Goal: Task Accomplishment & Management: Complete application form

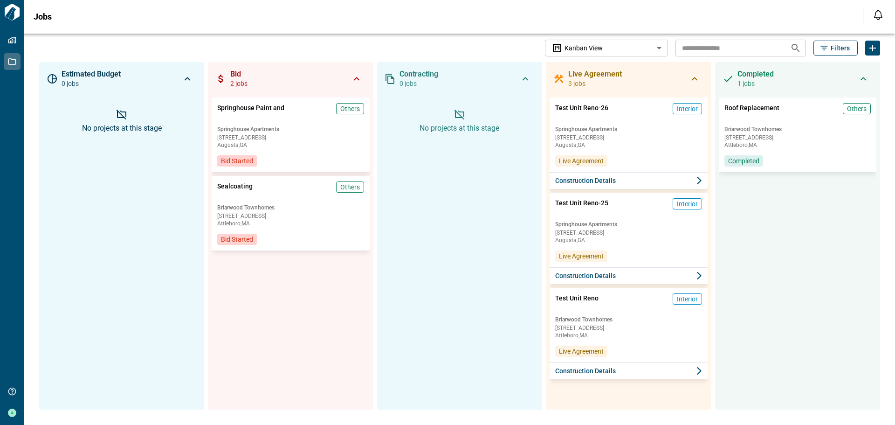
scroll to position [11, 0]
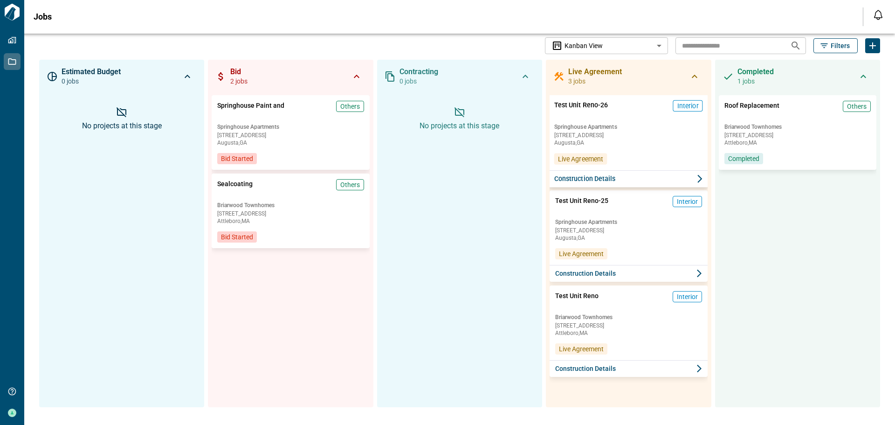
click at [653, 129] on span "Springhouse Apartments" at bounding box center [628, 126] width 149 height 7
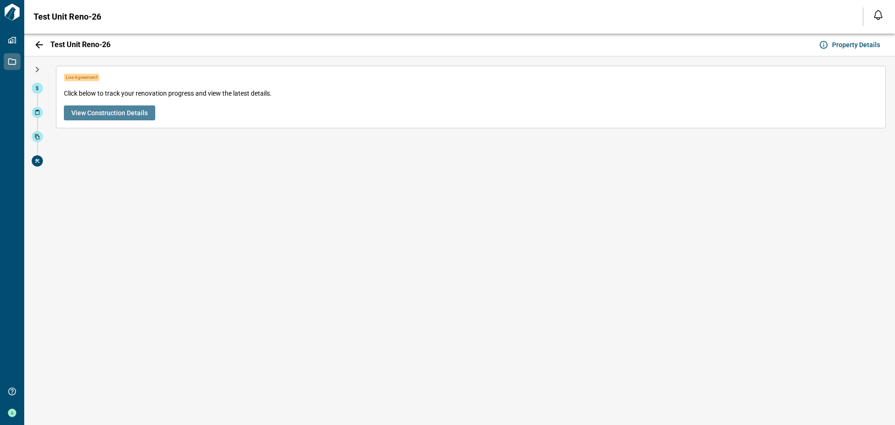
click at [147, 110] on button "View Construction Details" at bounding box center [109, 112] width 91 height 15
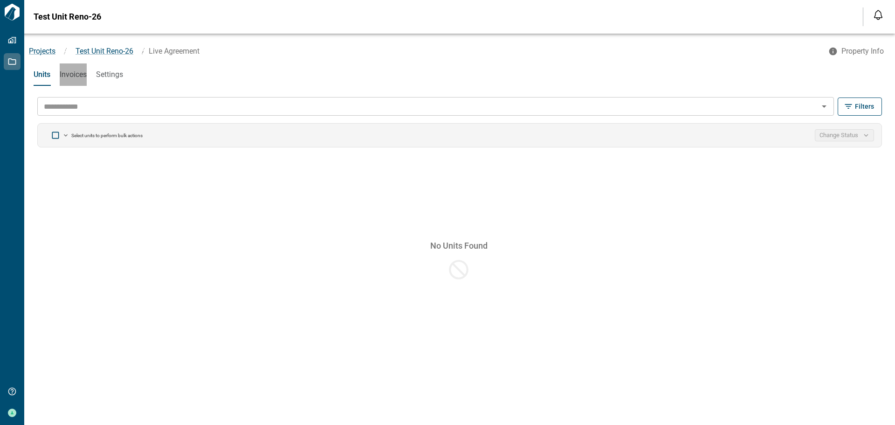
click at [69, 70] on span "Invoices" at bounding box center [73, 74] width 27 height 9
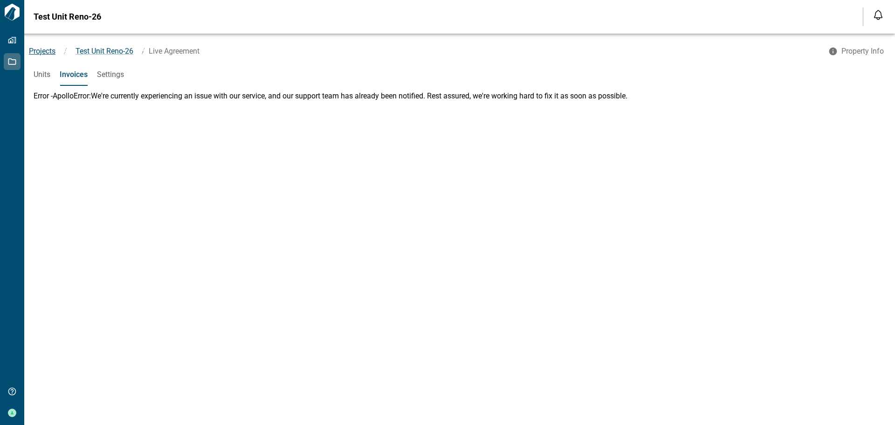
click at [39, 53] on span "Projects" at bounding box center [42, 51] width 27 height 9
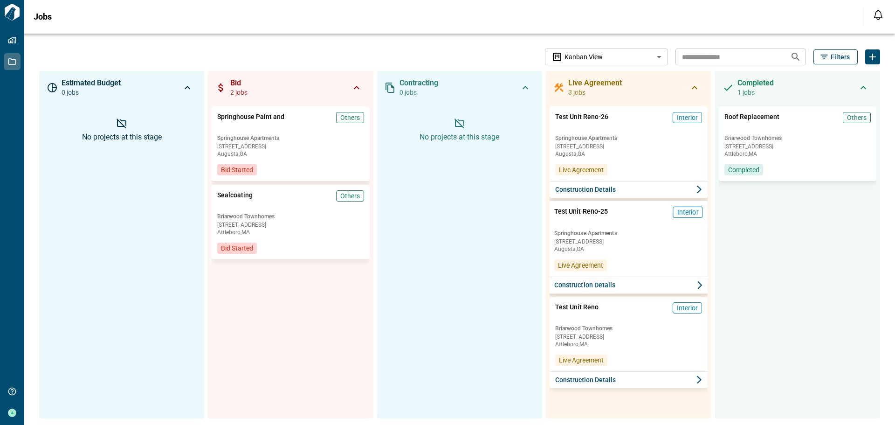
click at [625, 226] on div "Test Unit Reno-25 Interior Springhouse Apartments 2319 Spring House Ln Augusta …" at bounding box center [629, 239] width 160 height 76
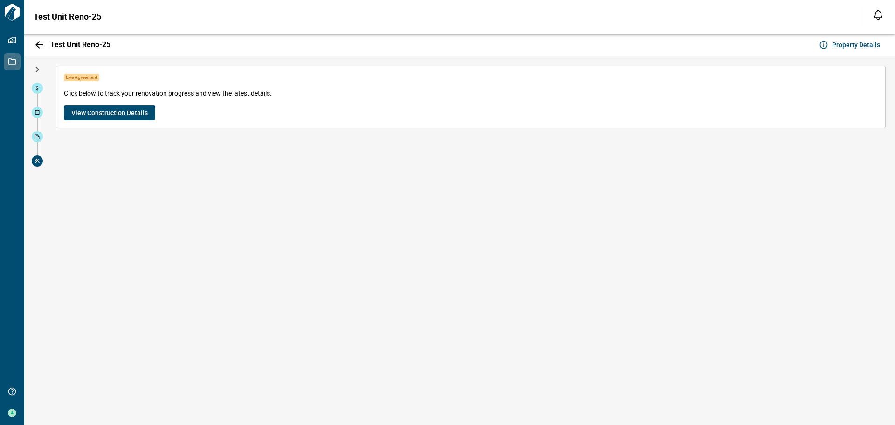
click at [123, 109] on span "View Construction Details" at bounding box center [109, 112] width 76 height 9
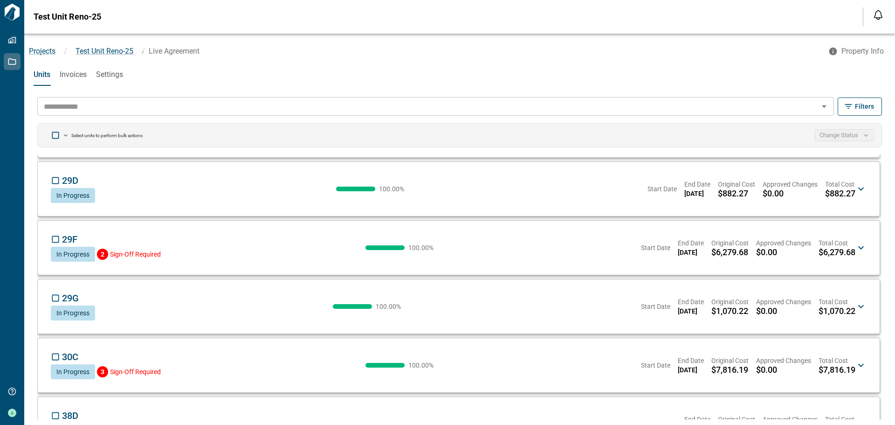
scroll to position [419, 0]
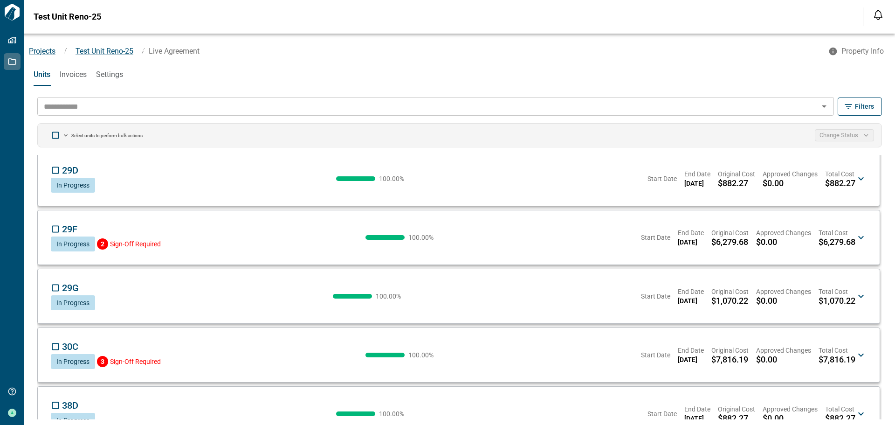
click at [455, 296] on div "29G CS In Progress 100.00 % Start Date End Date 03/17/2025 Original Cost $1,070…" at bounding box center [453, 296] width 804 height 28
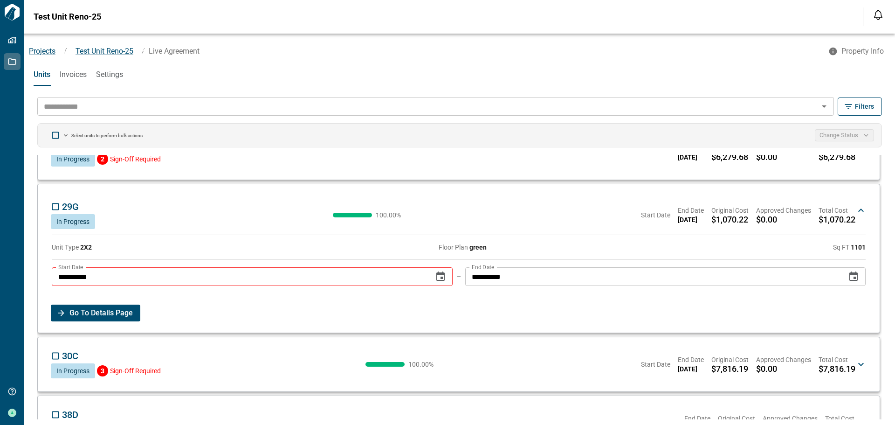
scroll to position [513, 0]
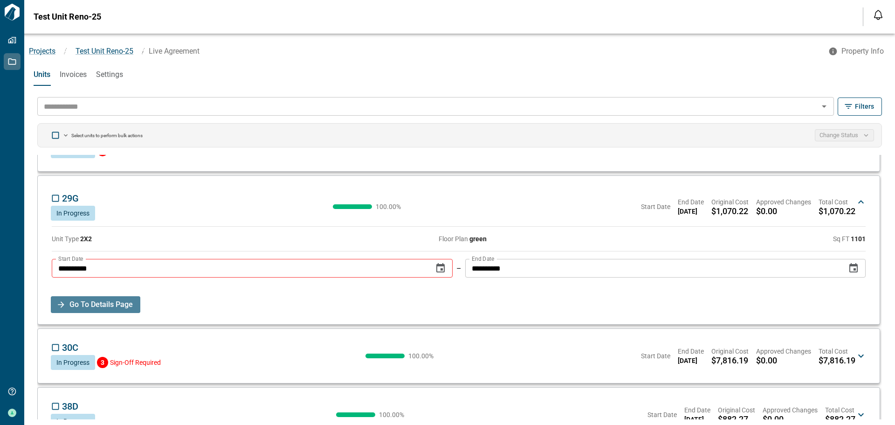
click at [134, 308] on button "Go To Details Page" at bounding box center [95, 304] width 89 height 17
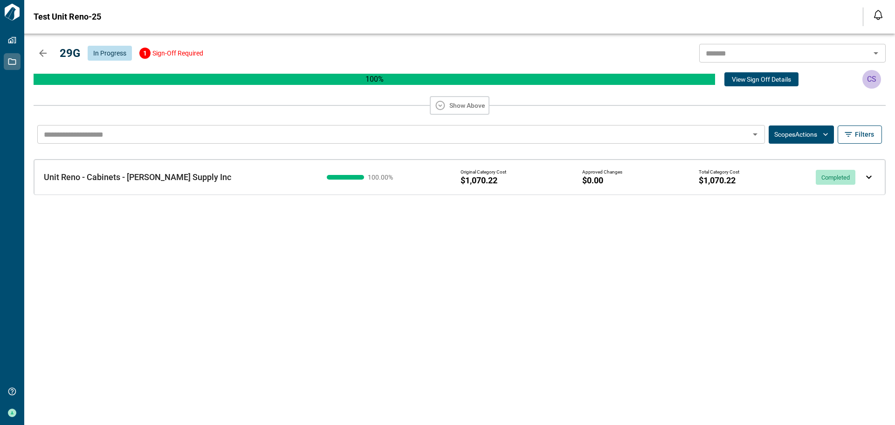
click at [432, 183] on div "100.00 % Original Category Cost $1,070.22 Approved Changes $0.00 Total Category…" at bounding box center [594, 176] width 543 height 23
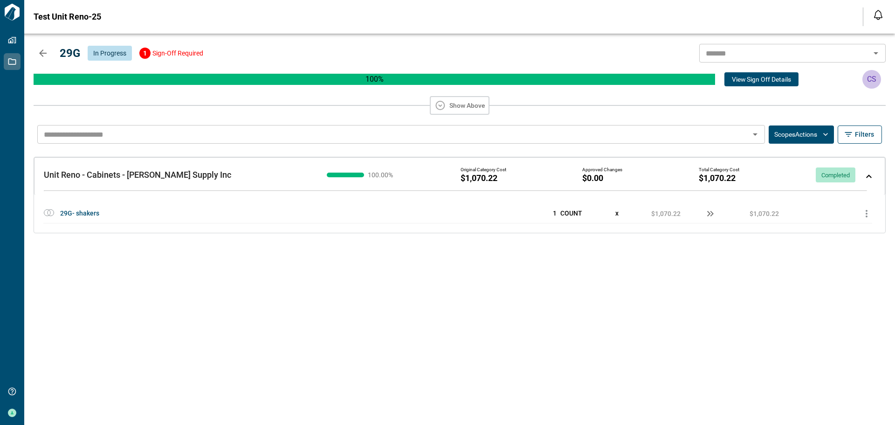
click at [278, 213] on div "29G- shakers" at bounding box center [241, 213] width 363 height 18
click at [84, 213] on span "29G- shakers" at bounding box center [79, 213] width 39 height 18
click at [874, 178] on div "Unit Reno - Cabinets - Chadwell Supply Inc Unit Reno - Cabinets - Chadwell Supp…" at bounding box center [459, 176] width 851 height 38
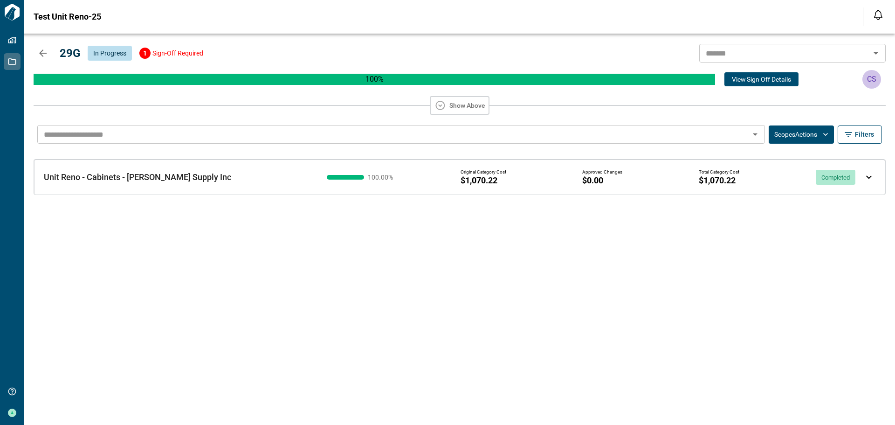
click at [43, 51] on icon "button" at bounding box center [42, 53] width 11 height 11
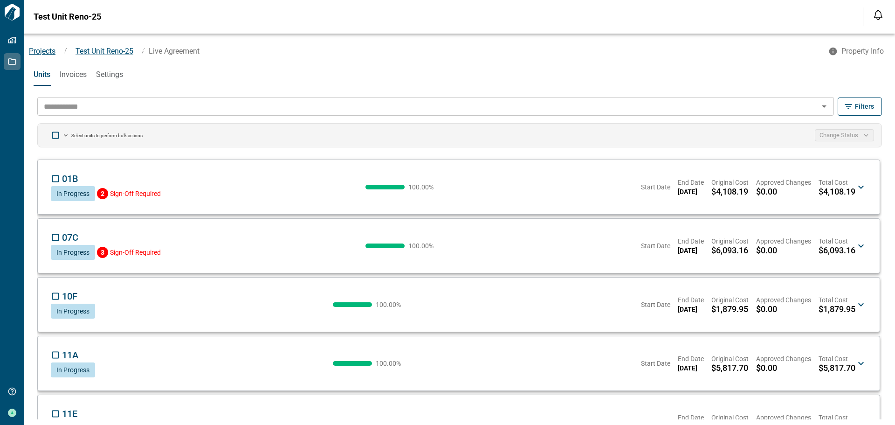
click at [48, 52] on span "Projects" at bounding box center [42, 51] width 27 height 9
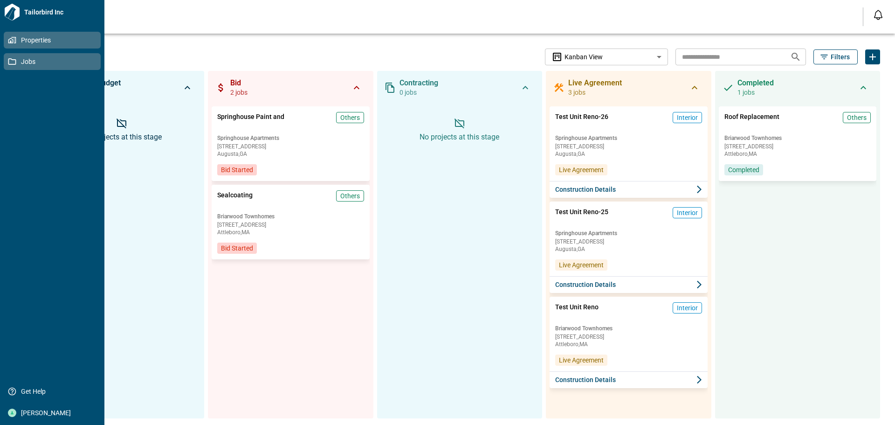
click at [16, 41] on icon at bounding box center [14, 40] width 5 height 7
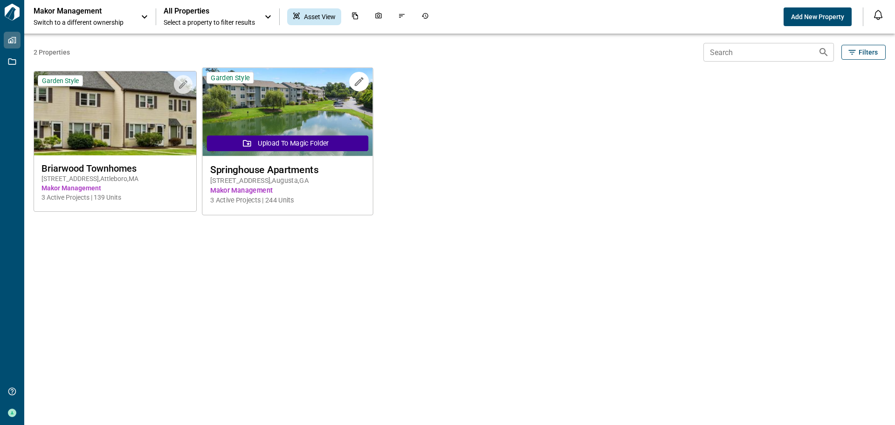
click at [298, 118] on img at bounding box center [287, 112] width 170 height 88
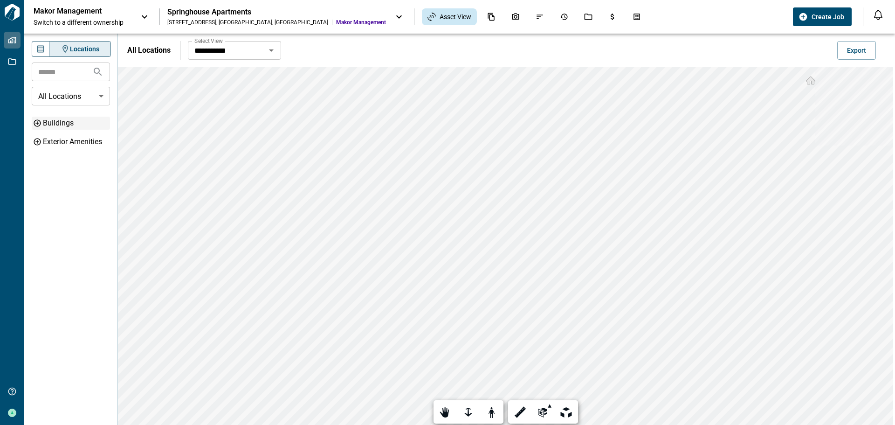
click at [46, 124] on div "Buildings" at bounding box center [75, 122] width 65 height 11
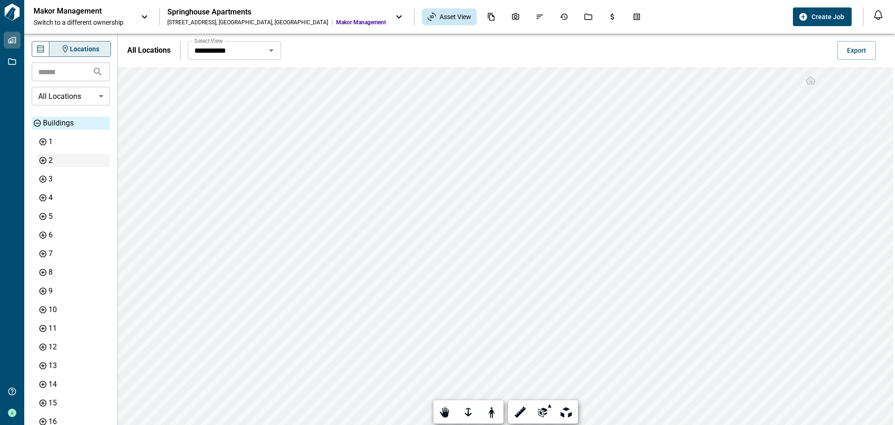
click at [41, 163] on icon at bounding box center [43, 160] width 7 height 7
type input "**"
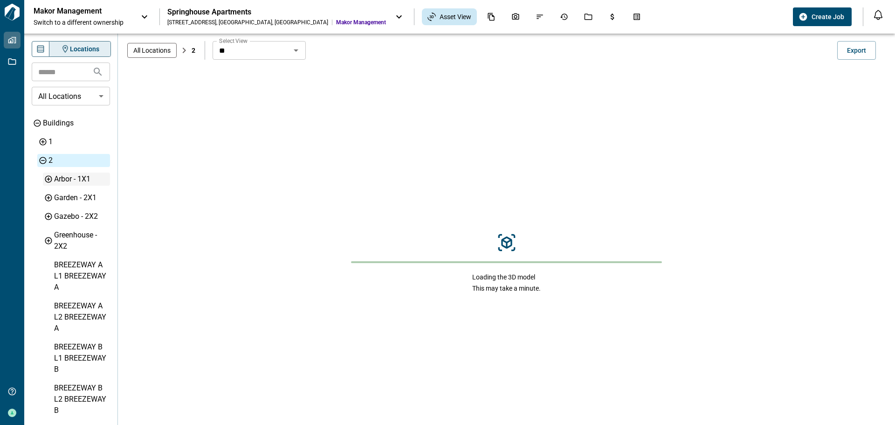
click at [62, 179] on div "Arbor - 1X1" at bounding box center [81, 178] width 54 height 11
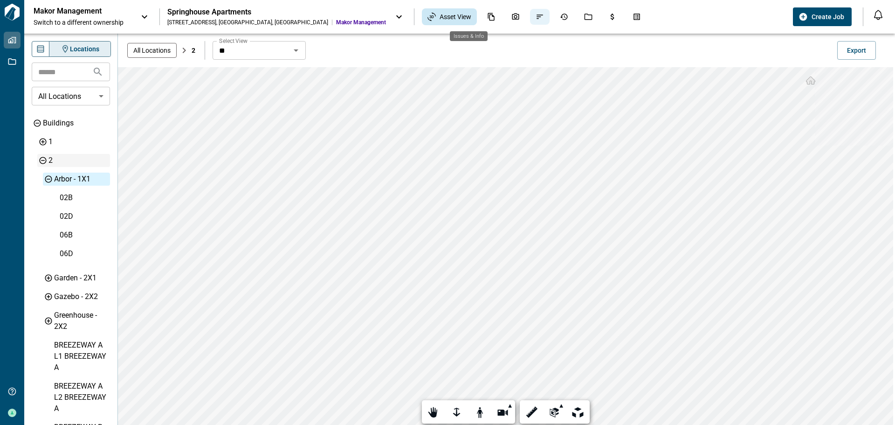
click at [536, 14] on icon "Issues & Info" at bounding box center [540, 17] width 8 height 8
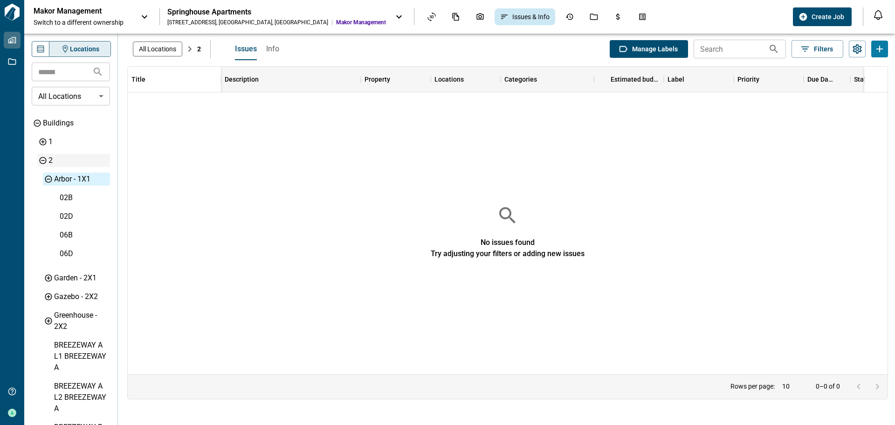
click at [275, 49] on span "Info" at bounding box center [272, 48] width 13 height 9
click at [640, 51] on span "Manage Labels" at bounding box center [655, 48] width 46 height 9
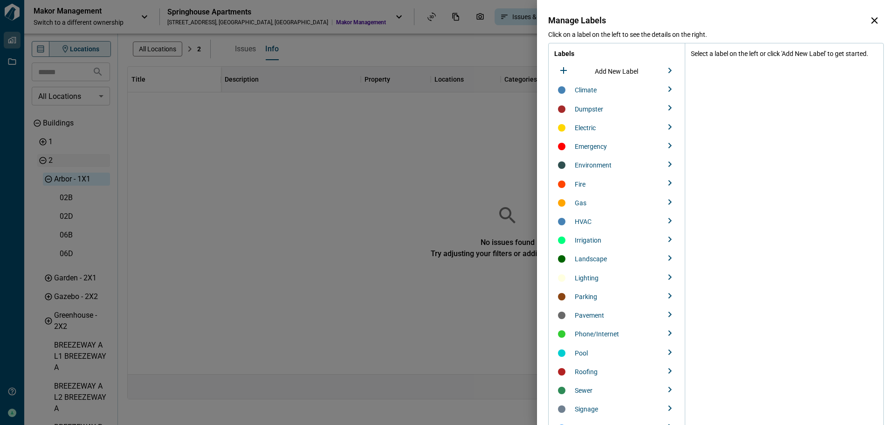
click at [586, 127] on span "Electric" at bounding box center [585, 127] width 21 height 7
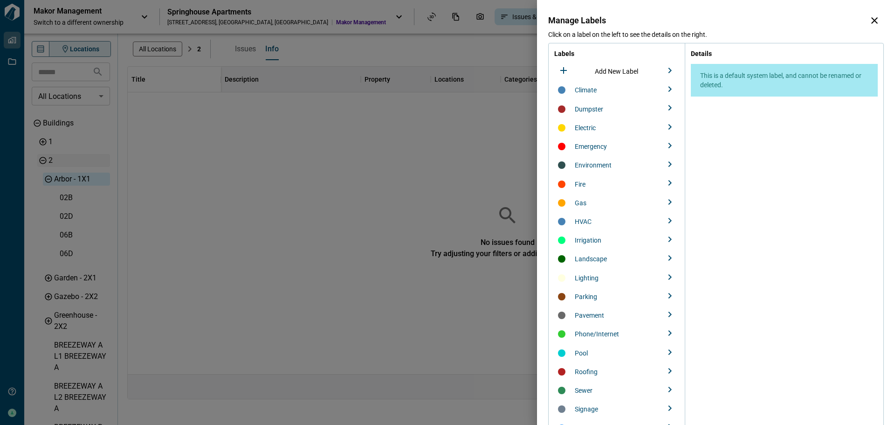
click at [665, 126] on icon "button" at bounding box center [669, 126] width 11 height 11
click at [659, 144] on div "Emergency" at bounding box center [615, 145] width 119 height 15
click at [873, 19] on icon "button" at bounding box center [874, 20] width 7 height 7
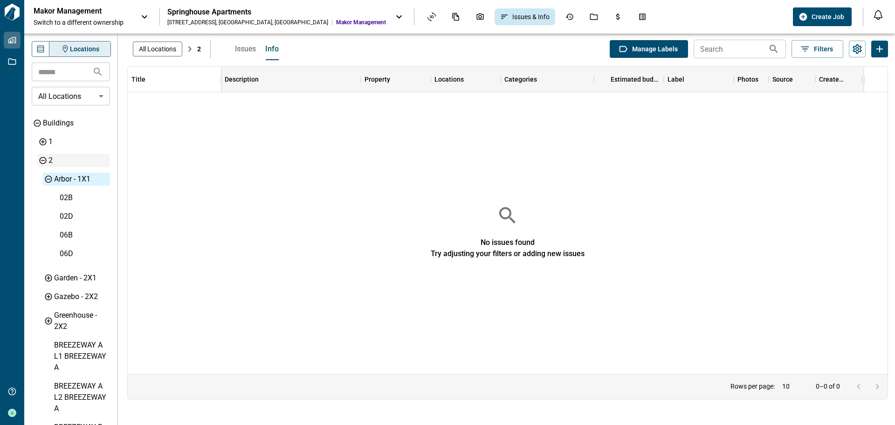
click at [880, 44] on icon "Add Issues or Info" at bounding box center [879, 48] width 11 height 11
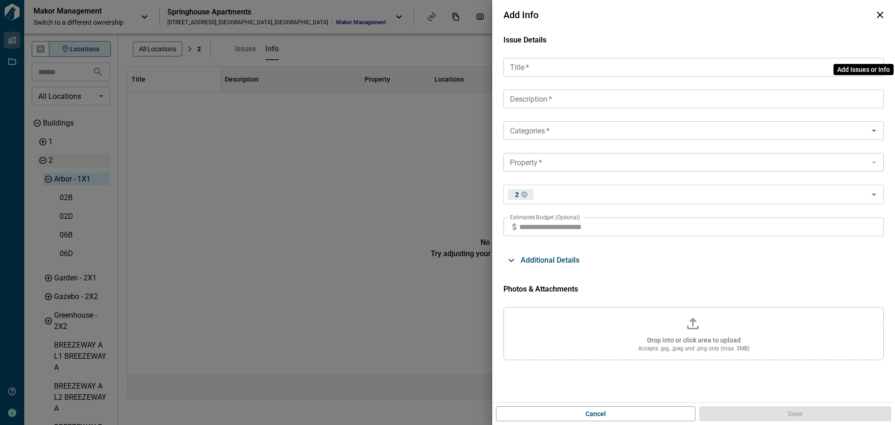
type input "**********"
click at [589, 64] on input "Title   *" at bounding box center [693, 67] width 380 height 19
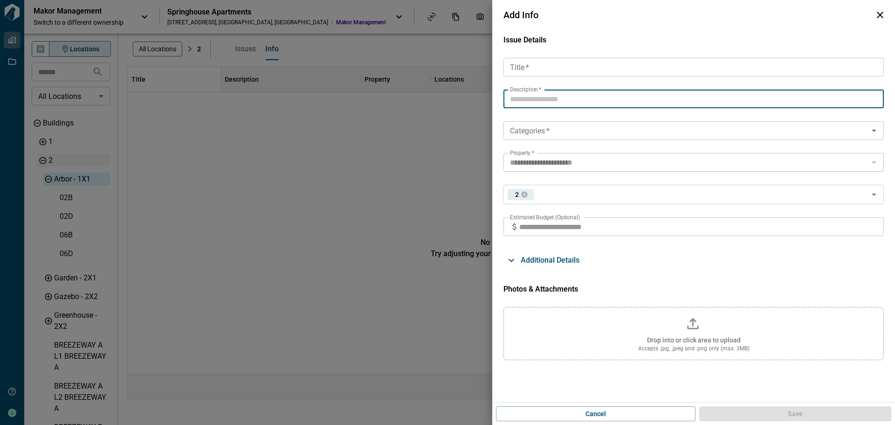
click at [679, 98] on textarea "Description   *" at bounding box center [693, 99] width 367 height 11
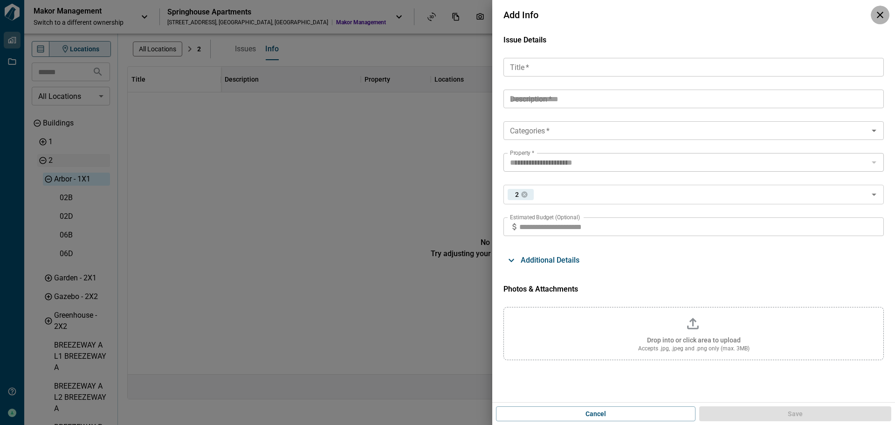
click at [877, 14] on icon "button" at bounding box center [879, 14] width 11 height 11
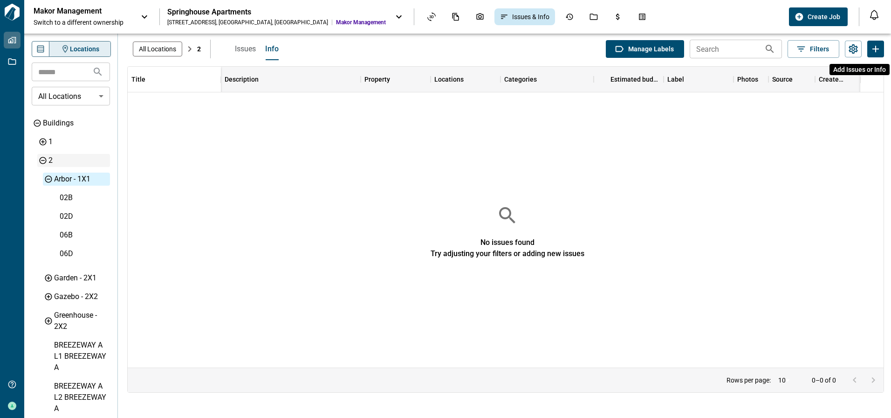
click at [879, 48] on icon "Add Issues or Info" at bounding box center [876, 49] width 7 height 7
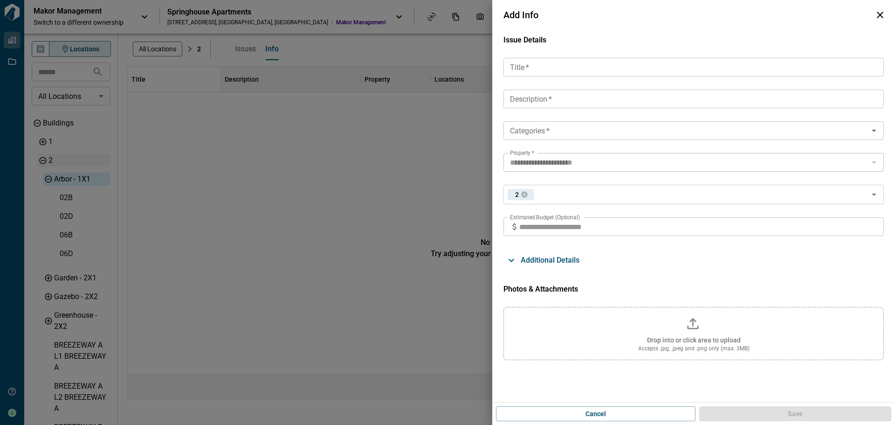
click at [556, 263] on span "Additional Details" at bounding box center [550, 259] width 59 height 9
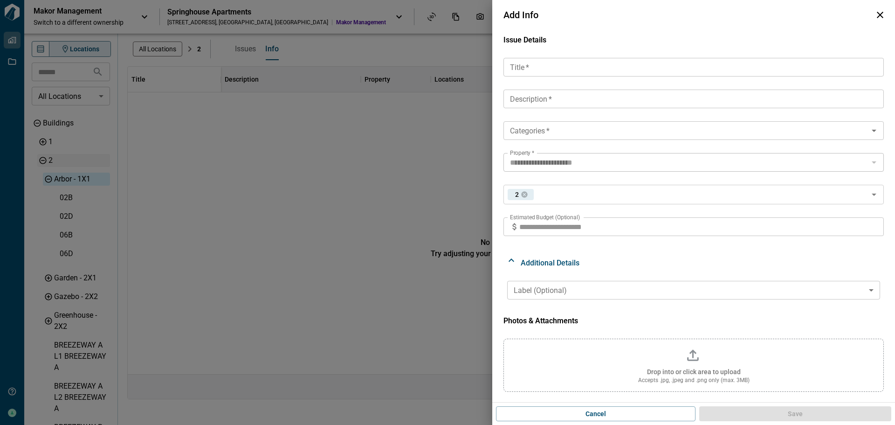
click at [551, 292] on body "Tailorbird Inc Properties Jobs Get Help Steve Donoghue Makor Management Switch …" at bounding box center [447, 212] width 895 height 425
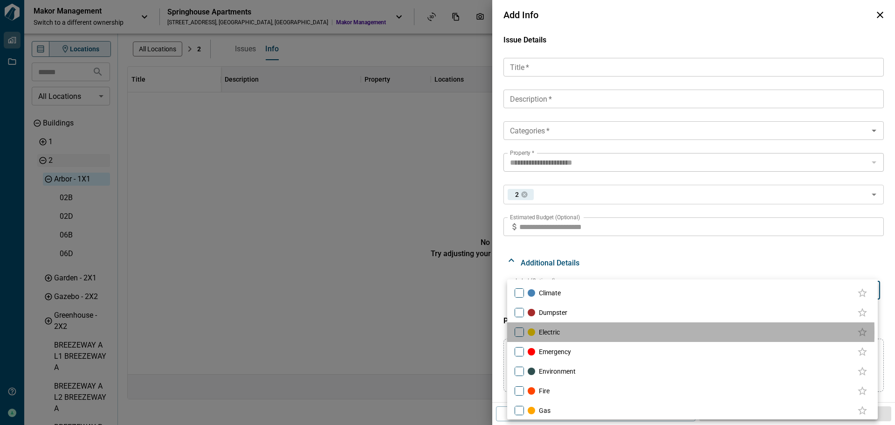
type input "**********"
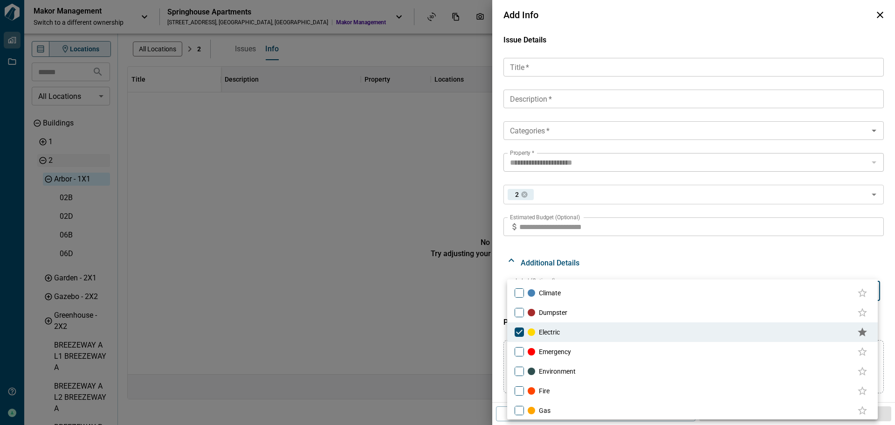
click at [548, 69] on div at bounding box center [447, 212] width 895 height 425
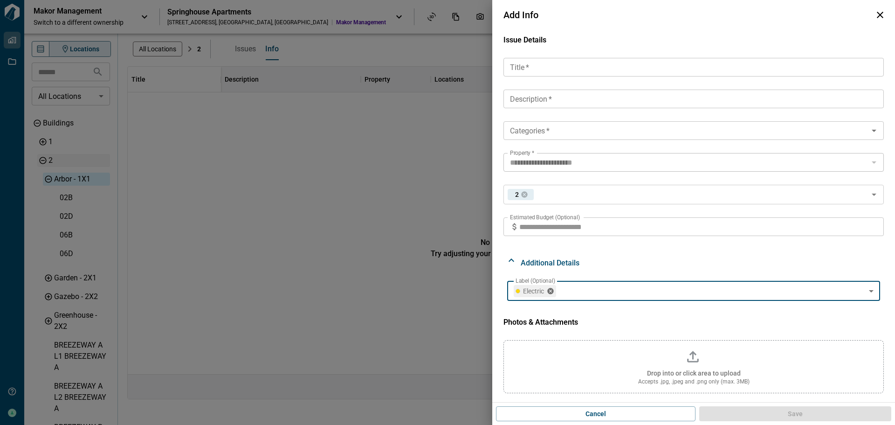
click at [548, 69] on input "Title   *" at bounding box center [693, 67] width 380 height 19
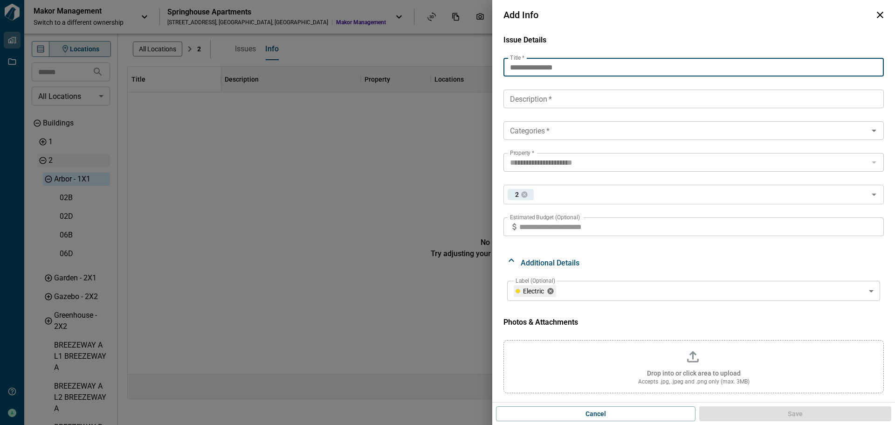
type input "**********"
click at [604, 105] on div "* Description   *" at bounding box center [693, 98] width 380 height 19
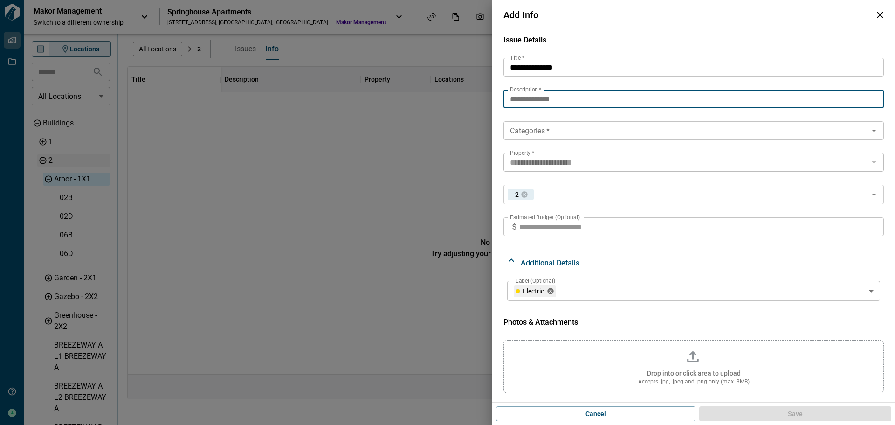
click at [540, 102] on textarea "**********" at bounding box center [692, 99] width 365 height 11
click at [537, 100] on textarea "**********" at bounding box center [692, 99] width 365 height 11
type textarea "**********"
click at [583, 132] on input "Categories   *" at bounding box center [685, 130] width 359 height 13
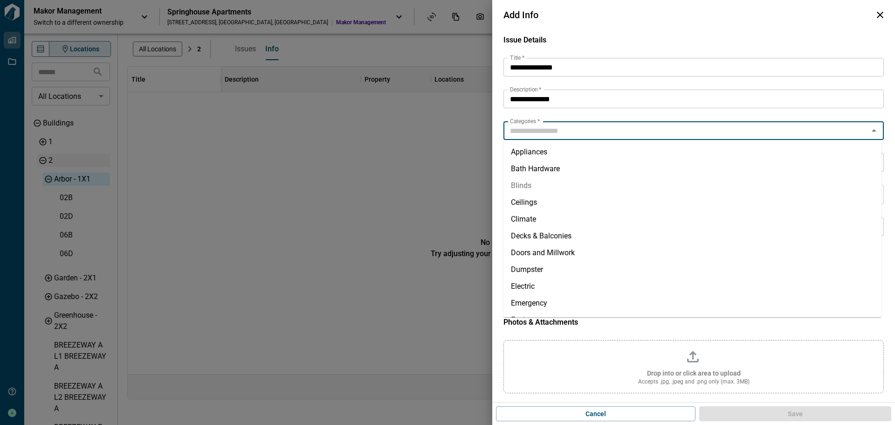
scroll to position [47, 0]
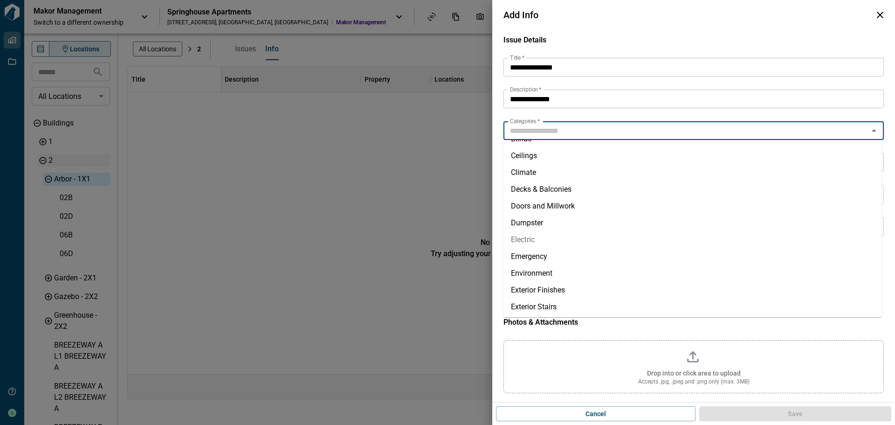
click at [537, 239] on li "Electric" at bounding box center [692, 239] width 378 height 17
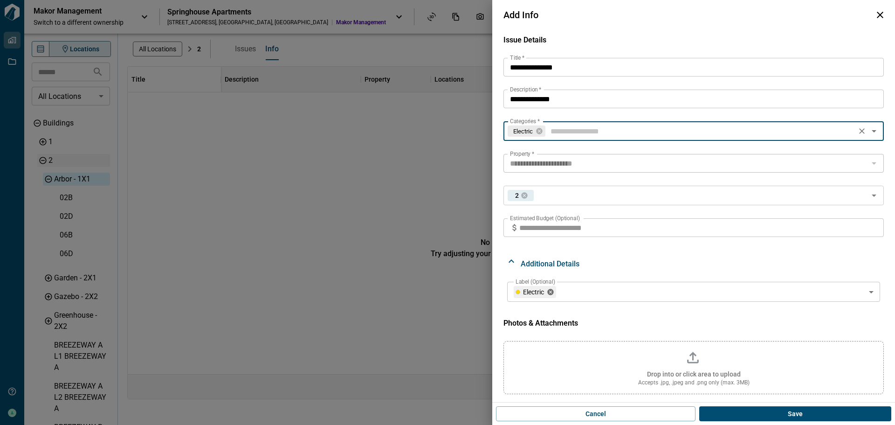
click at [759, 417] on button "Save" at bounding box center [795, 413] width 192 height 15
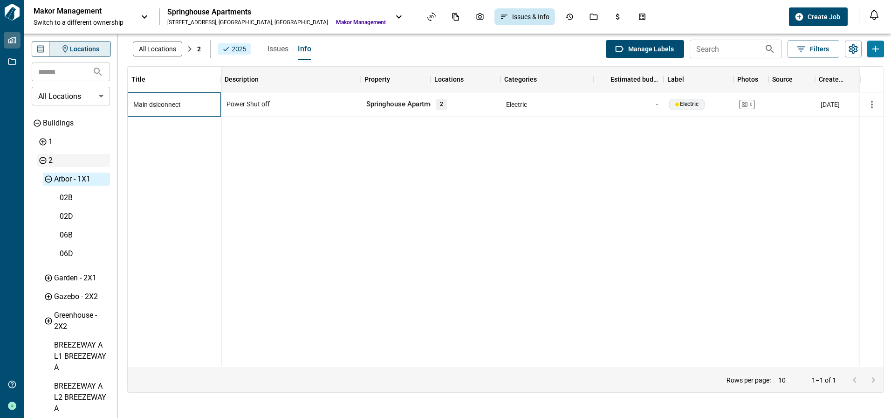
click at [167, 102] on span "Main dsiconnect" at bounding box center [157, 104] width 48 height 9
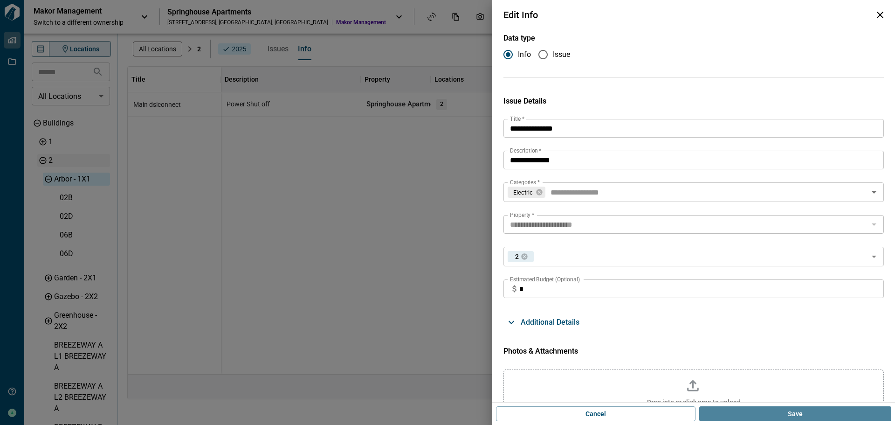
click at [847, 411] on button "Save" at bounding box center [795, 413] width 192 height 15
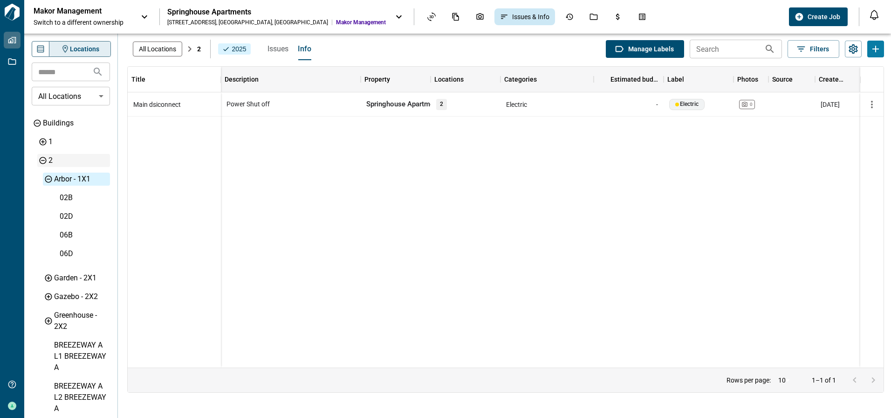
click at [199, 48] on p "2" at bounding box center [199, 49] width 4 height 10
click at [422, 16] on div "Asset View" at bounding box center [432, 17] width 20 height 16
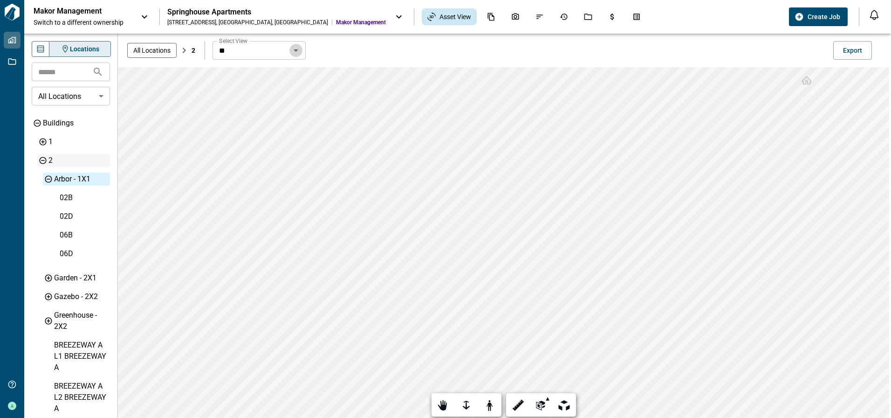
click at [298, 56] on button "Open" at bounding box center [295, 50] width 13 height 13
click at [393, 14] on icon at bounding box center [398, 16] width 11 height 11
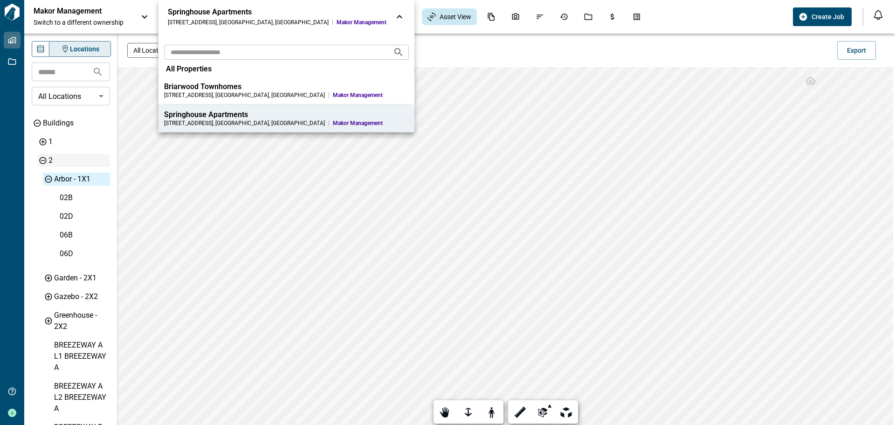
click at [394, 17] on icon at bounding box center [399, 16] width 11 height 11
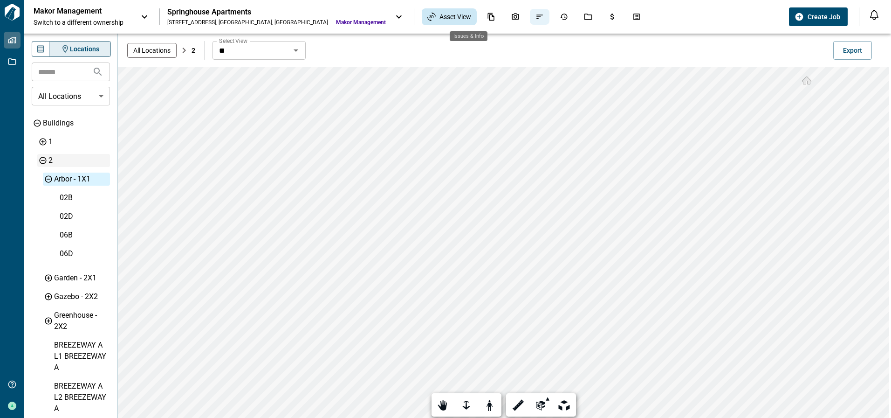
click at [536, 14] on icon "Issues & Info" at bounding box center [540, 17] width 8 height 8
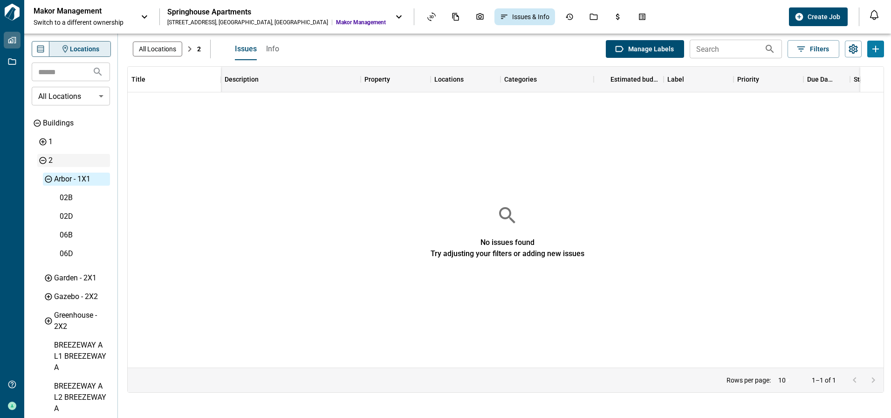
click at [270, 47] on span "Info" at bounding box center [272, 48] width 13 height 9
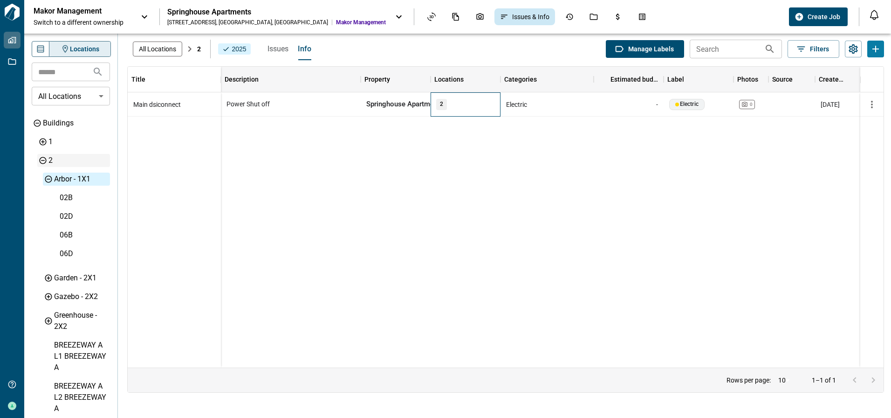
click at [445, 104] on span "2" at bounding box center [441, 104] width 11 height 6
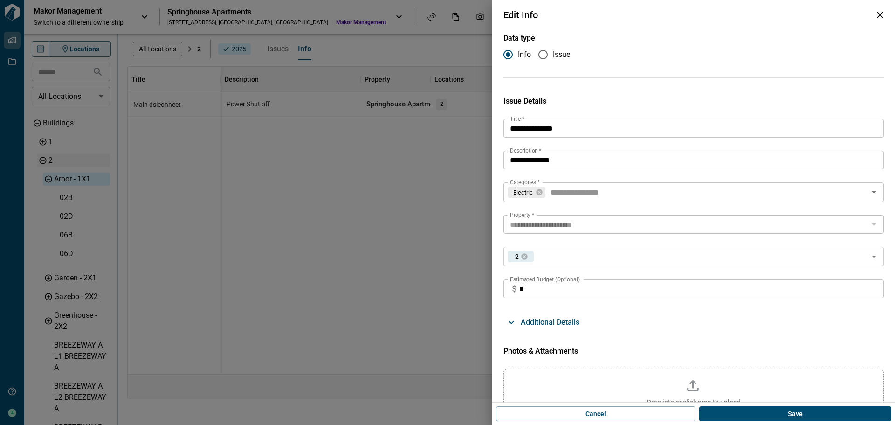
click at [880, 14] on icon "button" at bounding box center [879, 14] width 11 height 11
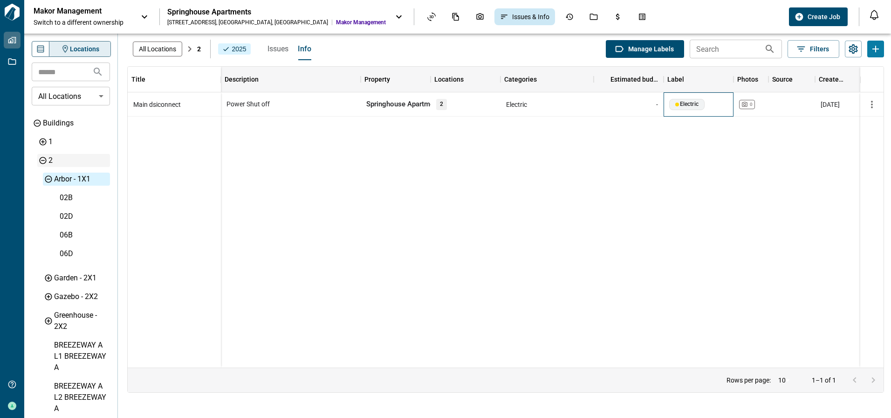
click at [685, 106] on div "Electric" at bounding box center [686, 104] width 23 height 6
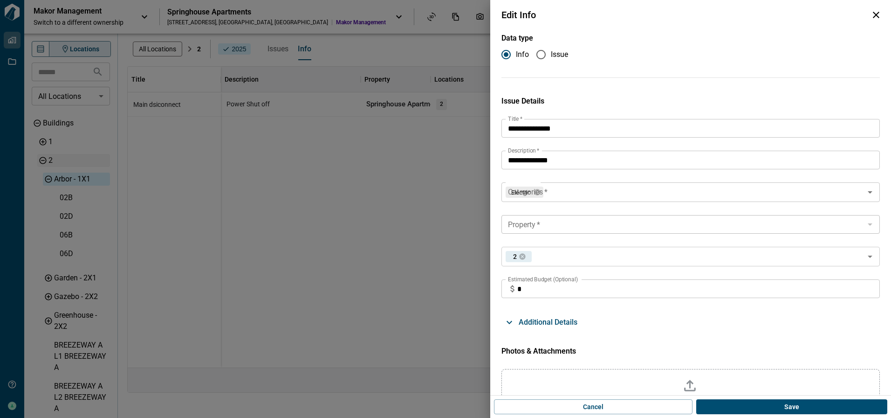
type input "**********"
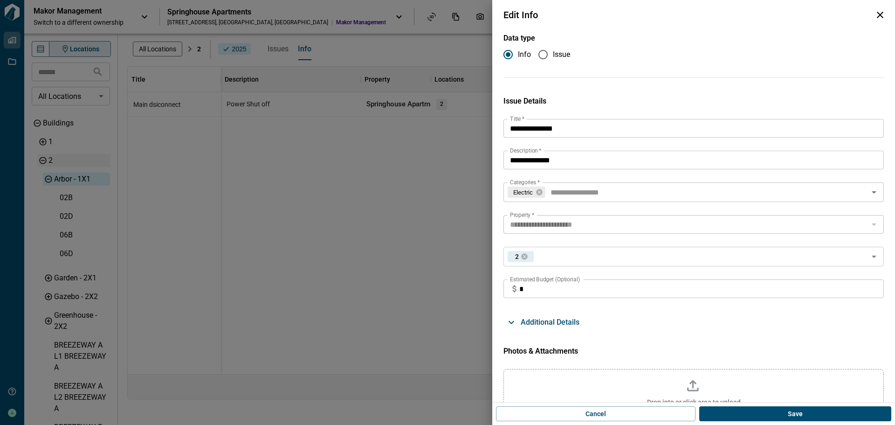
click at [882, 13] on icon "button" at bounding box center [880, 15] width 7 height 7
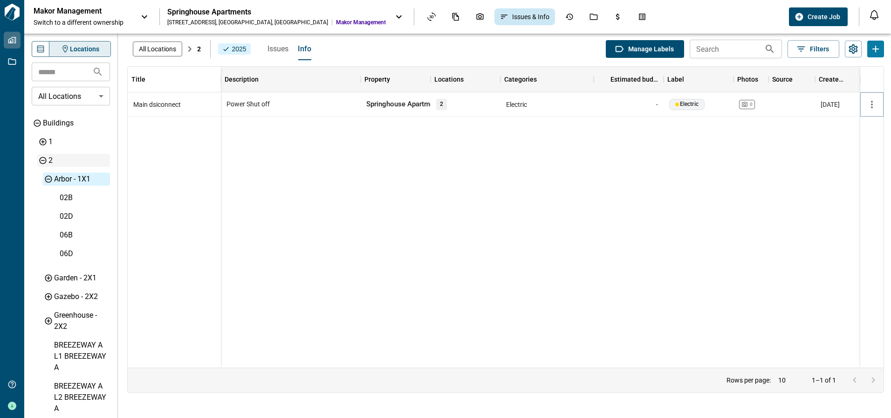
click at [873, 102] on icon "button" at bounding box center [872, 104] width 2 height 7
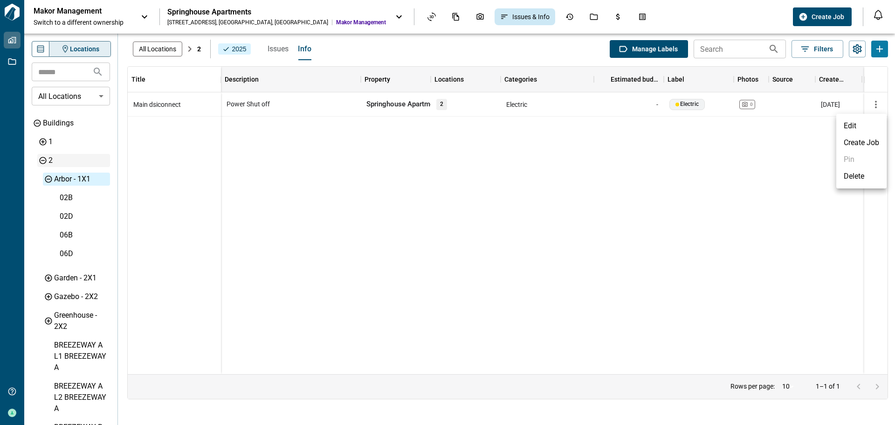
click at [735, 176] on div at bounding box center [447, 212] width 895 height 425
